Goal: Task Accomplishment & Management: Use online tool/utility

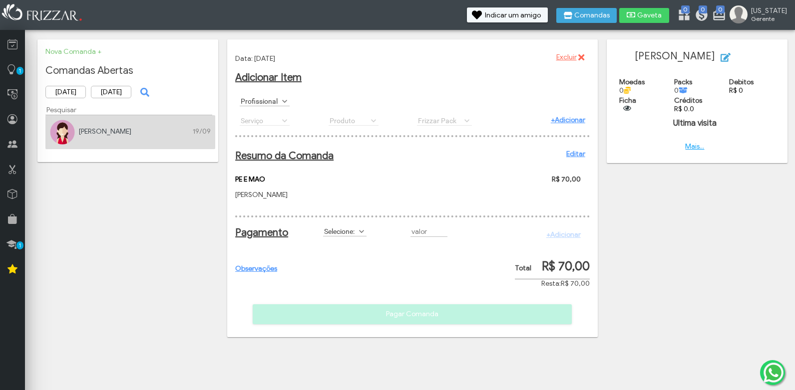
click at [339, 236] on label "Selecione:" at bounding box center [340, 231] width 34 height 9
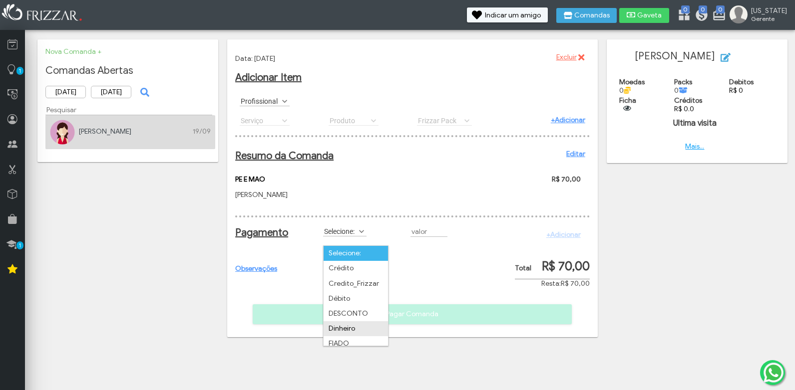
click at [353, 323] on li "Dinheiro" at bounding box center [355, 329] width 64 height 15
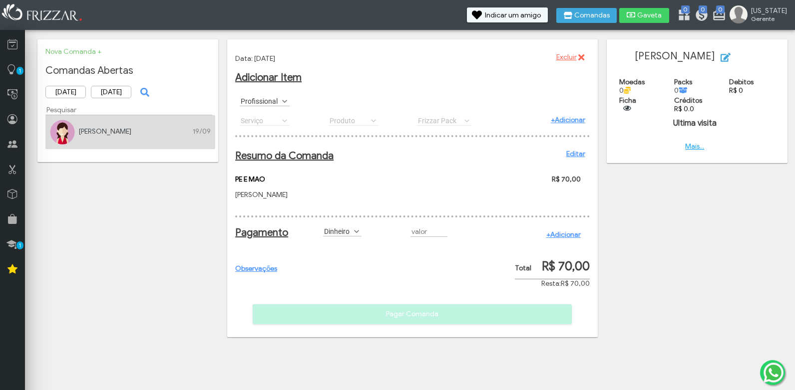
click at [278, 97] on label "Profissional" at bounding box center [260, 100] width 41 height 9
click at [274, 159] on td "[PERSON_NAME]" at bounding box center [287, 157] width 93 height 13
click at [415, 236] on input "R$" at bounding box center [428, 232] width 37 height 10
type input "R$ 70,00"
click at [559, 239] on link "+Adicionar" at bounding box center [563, 235] width 34 height 8
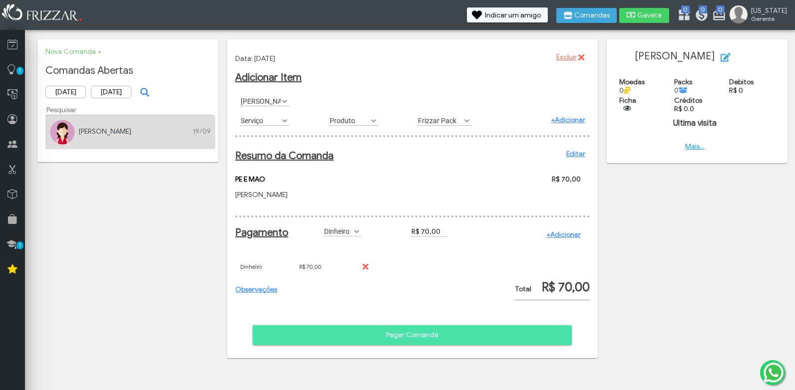
click at [430, 341] on span "Pagar Comanda" at bounding box center [412, 335] width 305 height 15
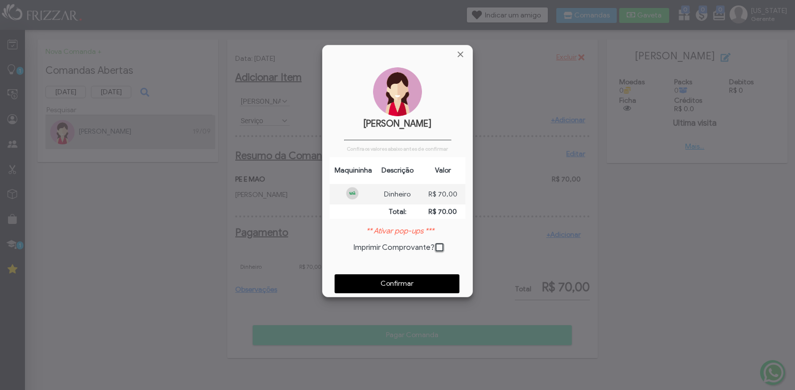
scroll to position [5, 5]
click at [386, 286] on span "Confirmar" at bounding box center [396, 284] width 111 height 15
